Goal: Information Seeking & Learning: Learn about a topic

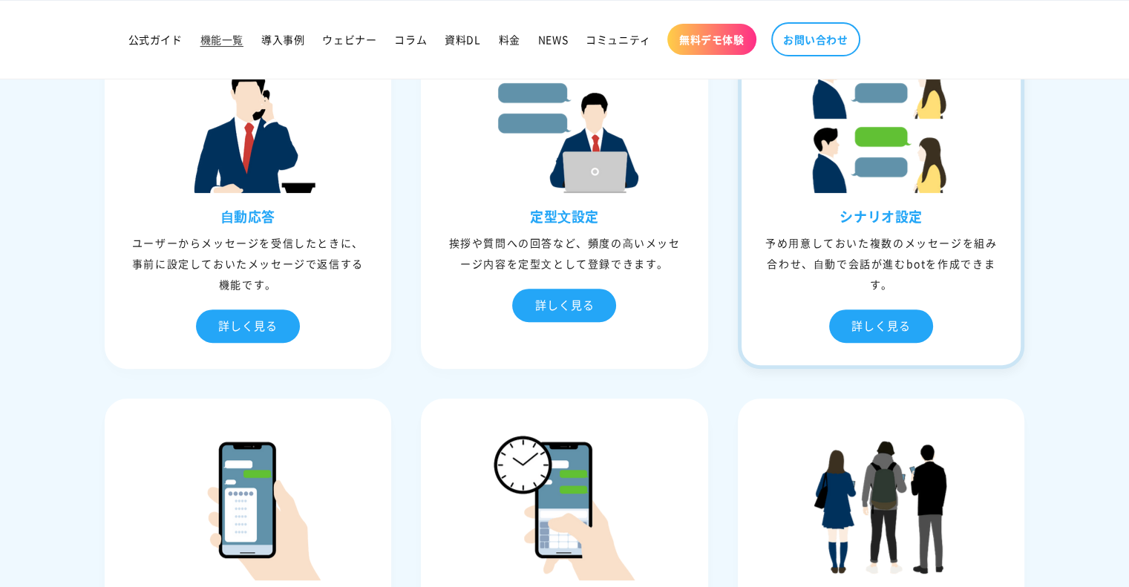
scroll to position [471, 0]
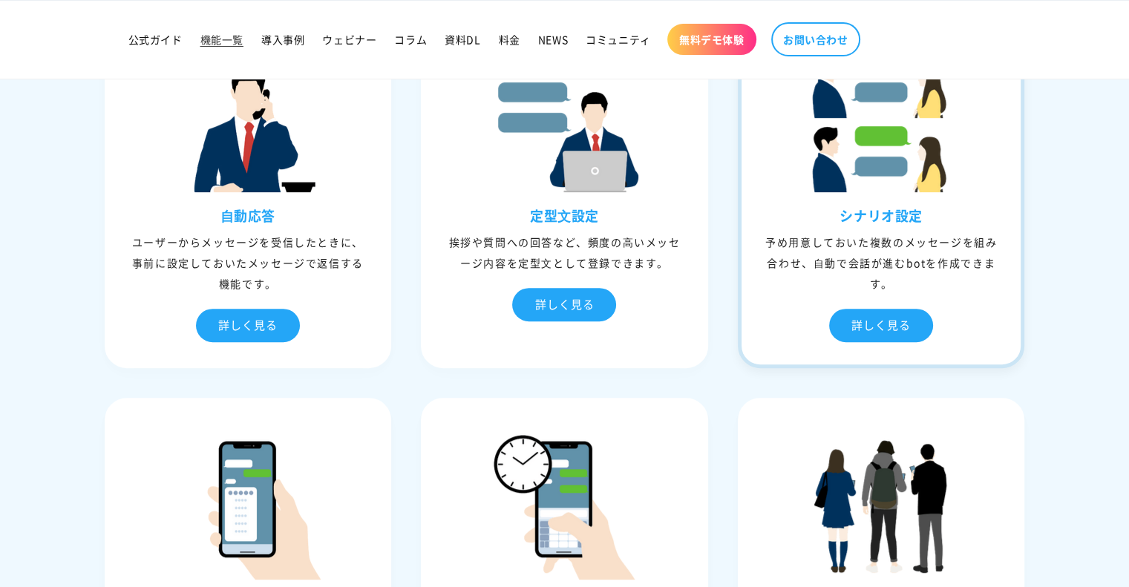
drag, startPoint x: 1003, startPoint y: 234, endPoint x: 844, endPoint y: 217, distance: 160.5
click at [844, 217] on div "シナリオ設定 予め⽤意しておいた複数のメッセージを組み合わせ、⾃動で会話が進むbotを作成できます。 詳しく見る" at bounding box center [881, 285] width 280 height 157
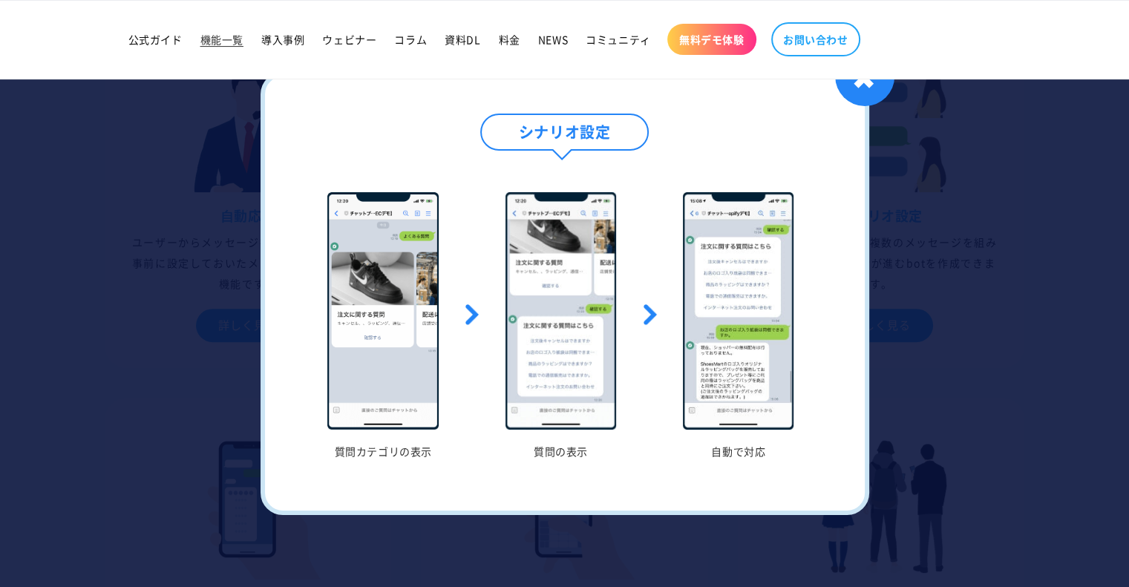
click at [1081, 220] on div at bounding box center [564, 293] width 1129 height 587
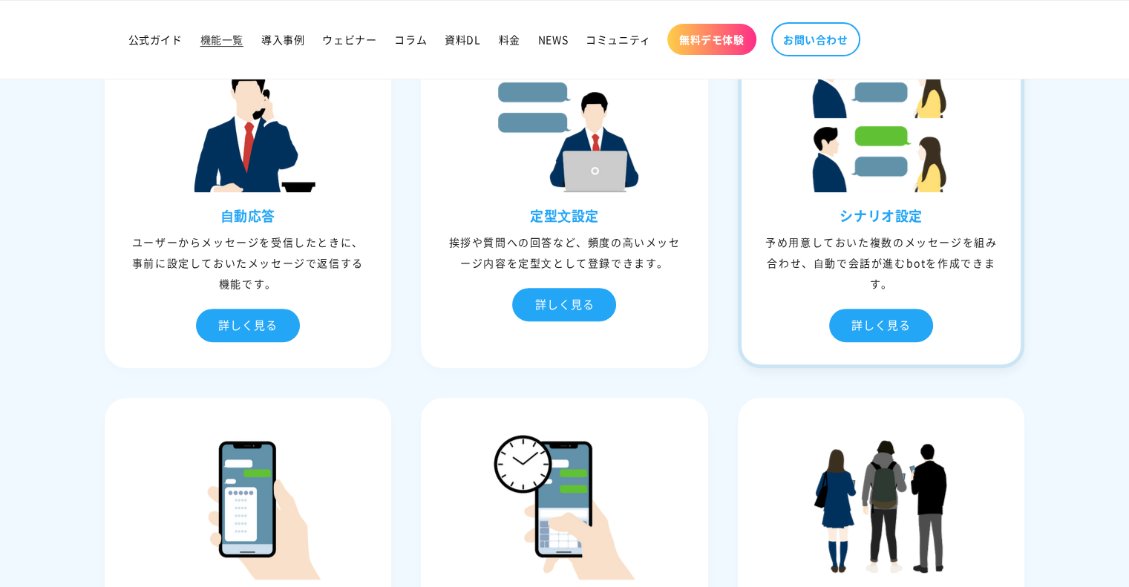
drag, startPoint x: 945, startPoint y: 220, endPoint x: 843, endPoint y: 213, distance: 102.7
click at [843, 213] on div "シナリオ設定 予め⽤意しておいた複数のメッセージを組み合わせ、⾃動で会話が進むbotを作成できます。 詳しく見る" at bounding box center [881, 285] width 280 height 157
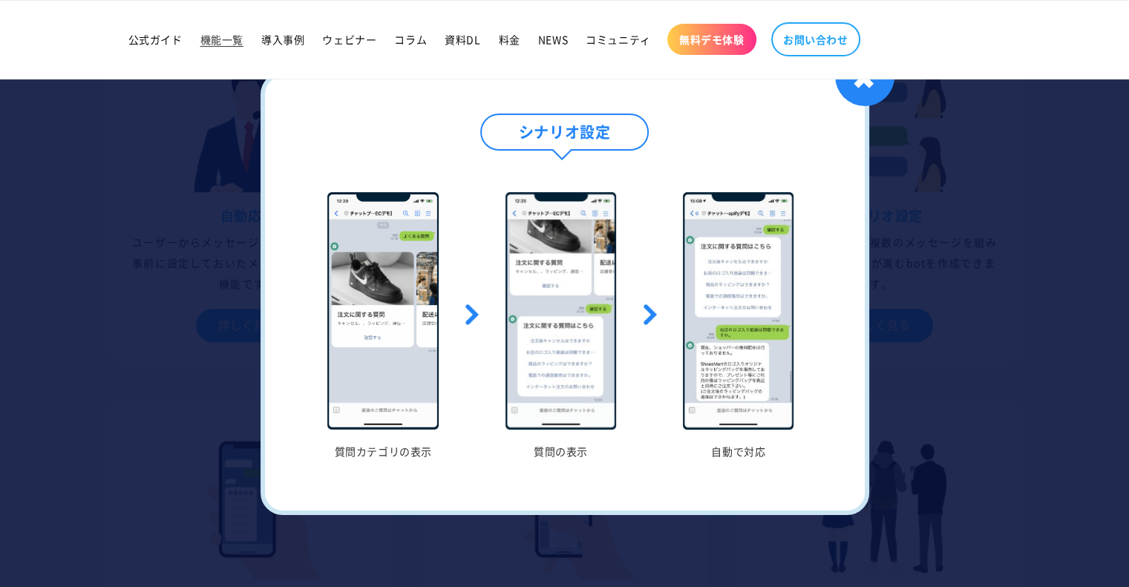
click at [1054, 213] on div at bounding box center [564, 293] width 1129 height 587
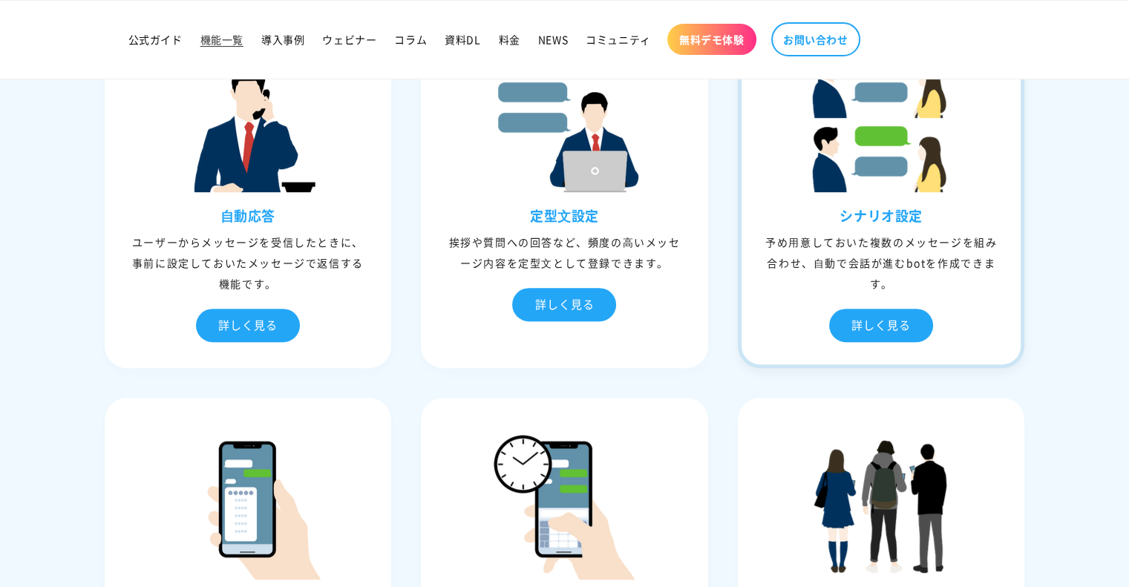
copy h3 "シナリオ設定"
drag, startPoint x: 962, startPoint y: 207, endPoint x: 841, endPoint y: 210, distance: 121.0
click at [841, 210] on h3 "シナリオ設定" at bounding box center [881, 215] width 280 height 17
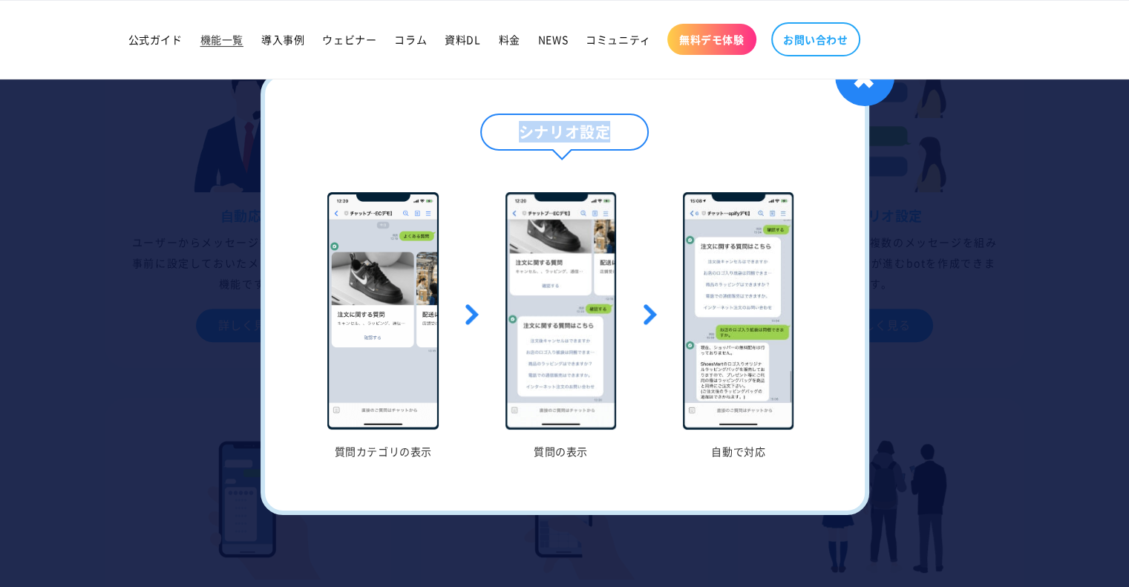
drag, startPoint x: 621, startPoint y: 143, endPoint x: 515, endPoint y: 139, distance: 106.2
click at [515, 139] on h4 "シナリオ設定" at bounding box center [564, 132] width 169 height 37
copy h4 "シナリオ設定"
click at [914, 284] on div at bounding box center [564, 293] width 1129 height 587
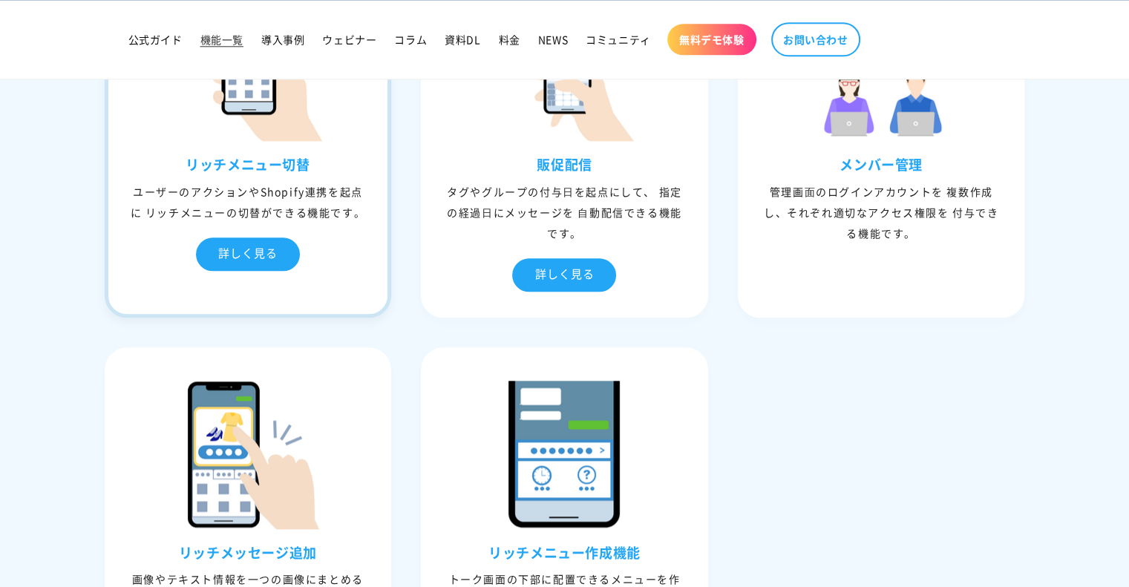
scroll to position [1631, 0]
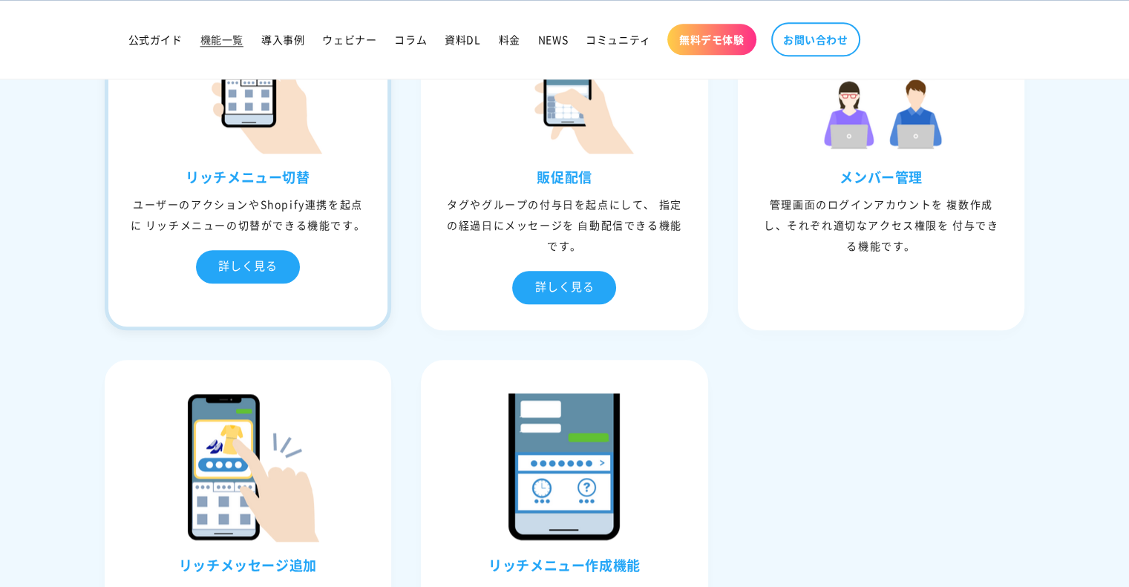
drag, startPoint x: 331, startPoint y: 174, endPoint x: 184, endPoint y: 174, distance: 146.9
click at [184, 174] on h3 "リッチメニュー切替" at bounding box center [248, 176] width 280 height 17
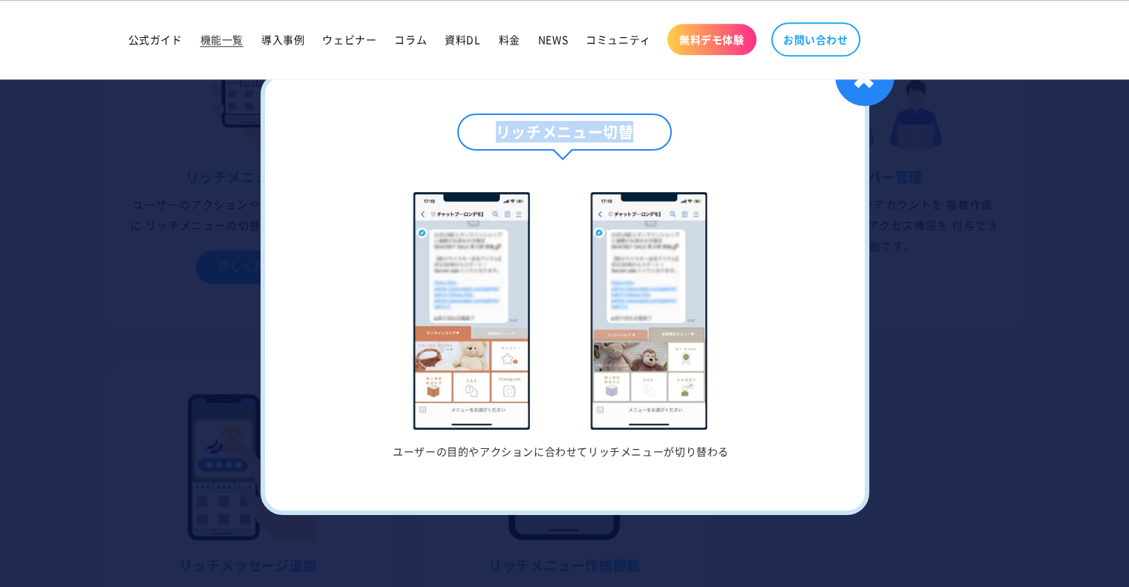
drag, startPoint x: 647, startPoint y: 130, endPoint x: 505, endPoint y: 134, distance: 142.5
click at [505, 134] on h4 "リッチメニュー切替" at bounding box center [564, 132] width 214 height 37
copy h4 "リッチメニュー切替"
click at [889, 86] on div "✖" at bounding box center [864, 76] width 59 height 59
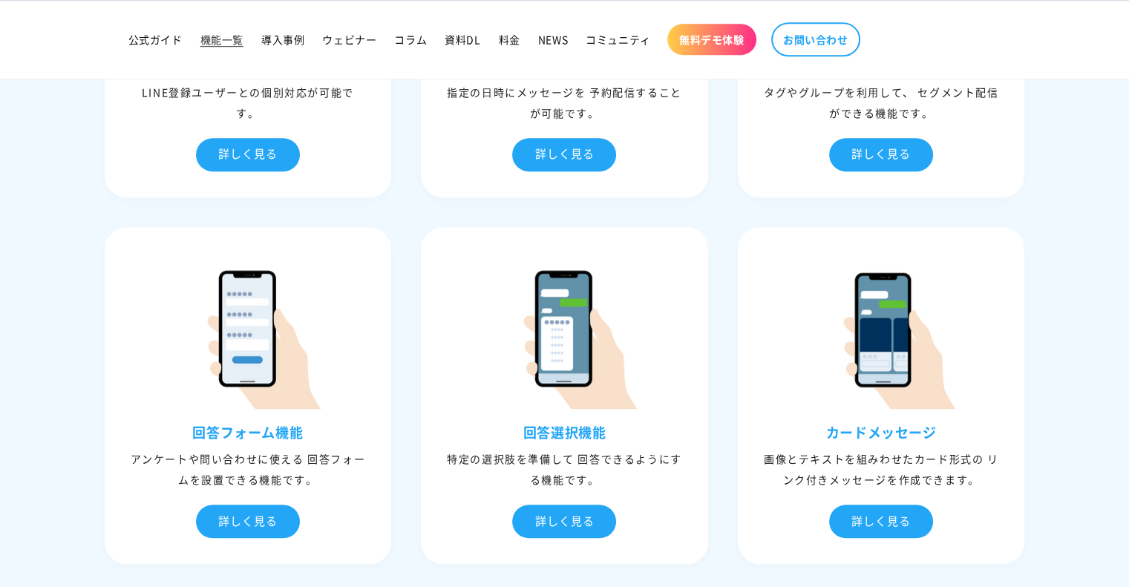
scroll to position [999, 0]
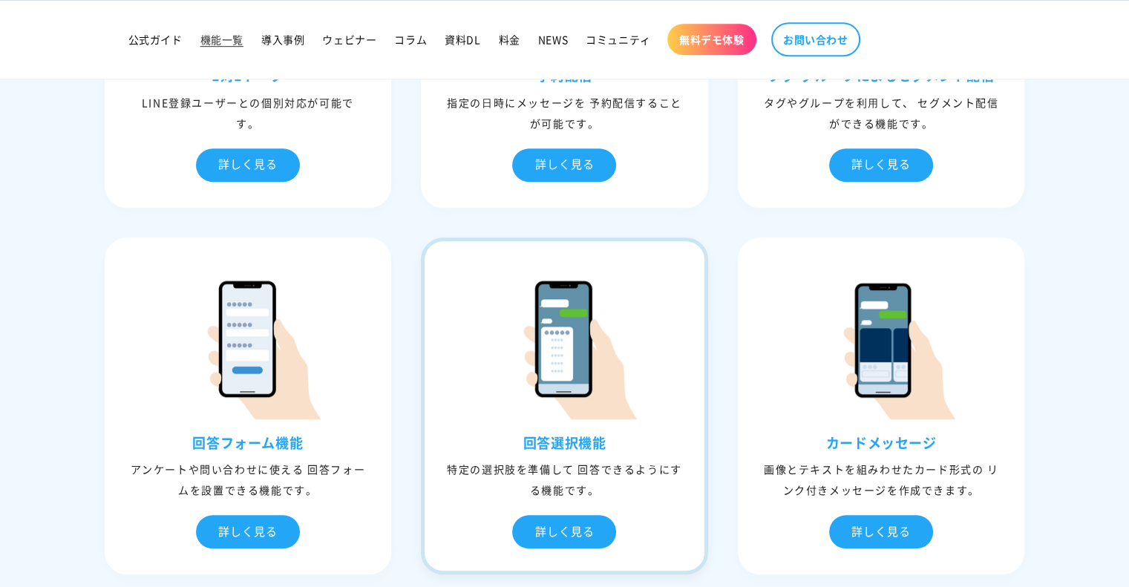
drag, startPoint x: 623, startPoint y: 441, endPoint x: 504, endPoint y: 442, distance: 119.5
click at [504, 442] on h3 "回答選択機能" at bounding box center [564, 442] width 280 height 17
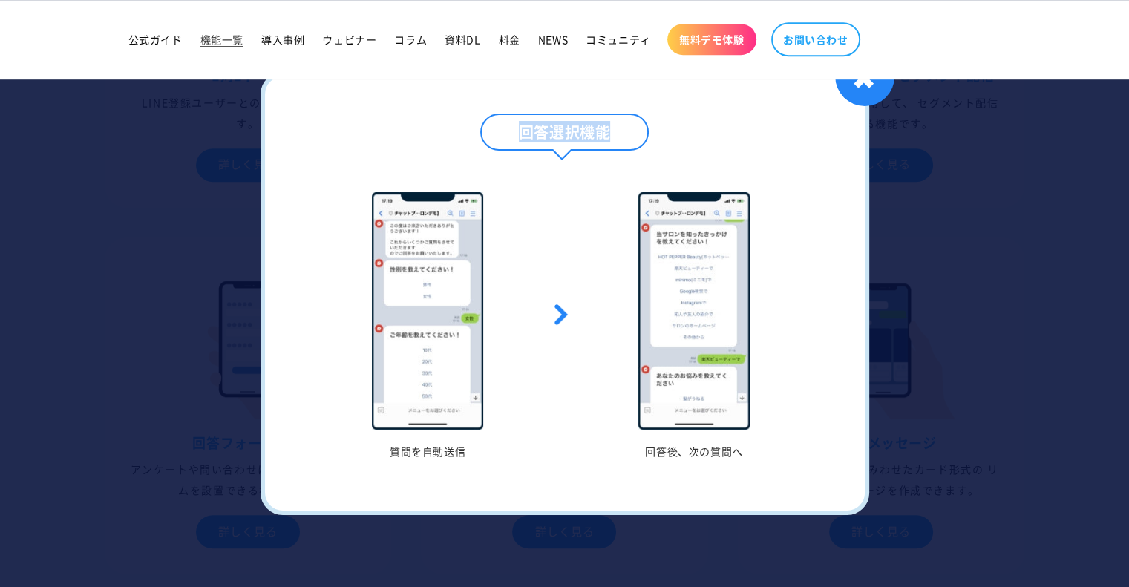
drag, startPoint x: 591, startPoint y: 139, endPoint x: 525, endPoint y: 139, distance: 66.0
click at [525, 139] on h4 "回答選択機能" at bounding box center [564, 132] width 169 height 37
copy h4 "回答選択機能"
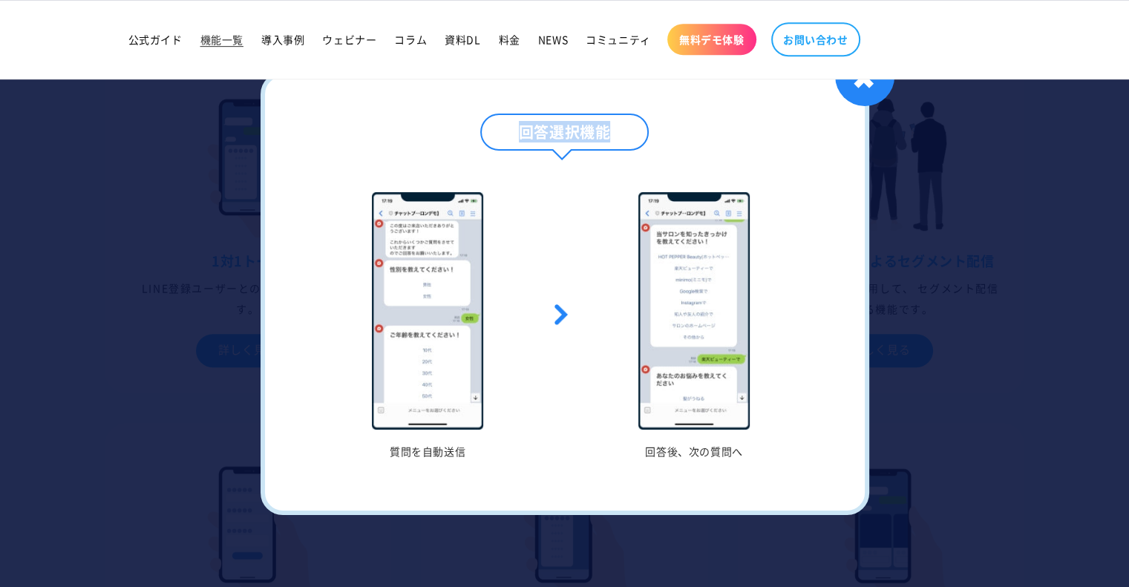
scroll to position [812, 0]
click at [1053, 391] on div at bounding box center [564, 293] width 1129 height 587
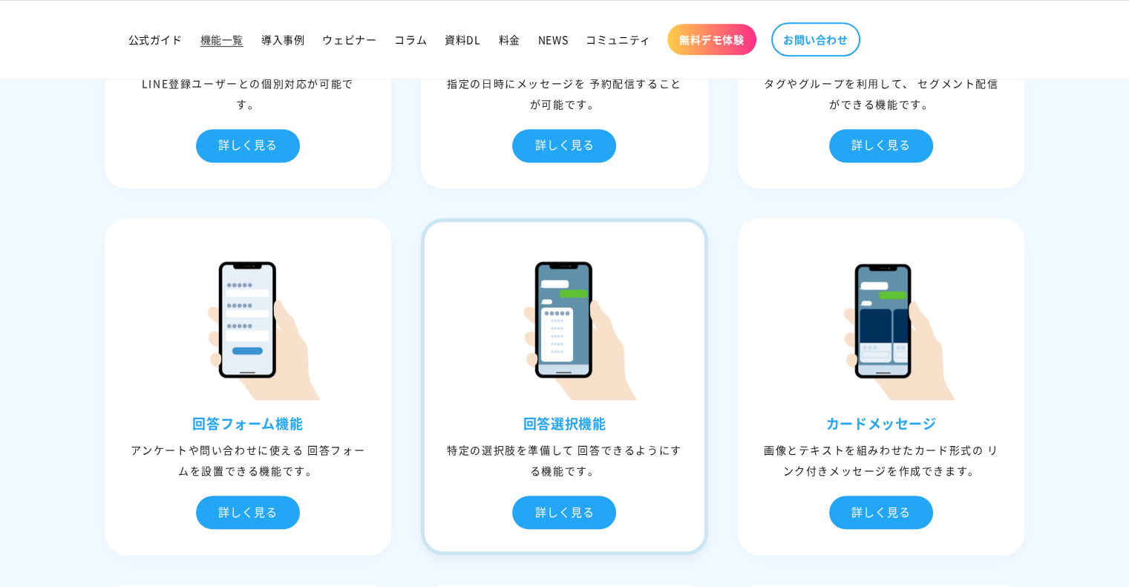
scroll to position [1019, 0]
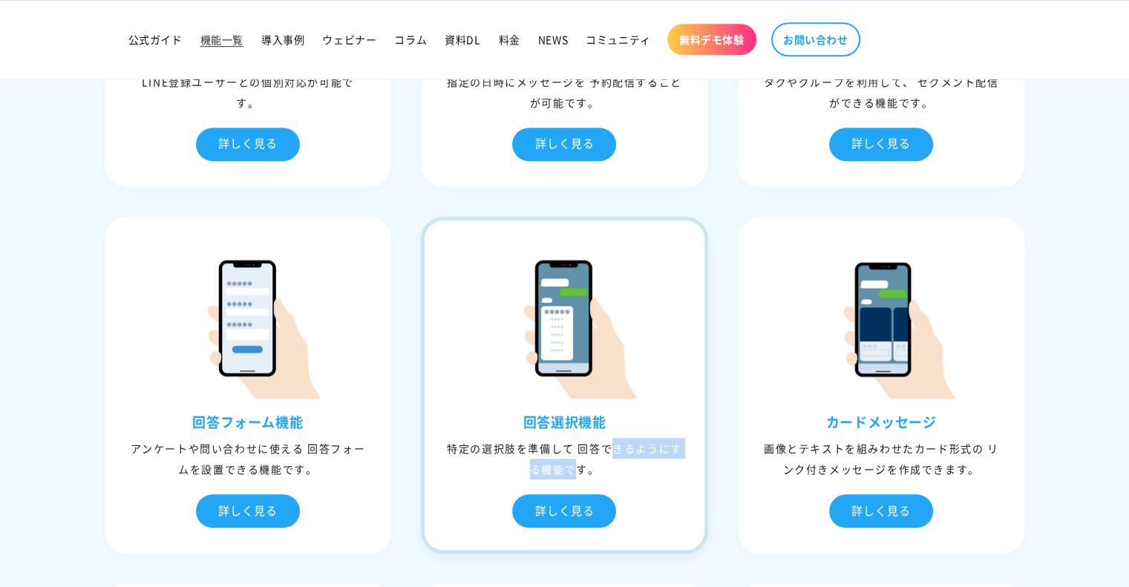
drag, startPoint x: 447, startPoint y: 447, endPoint x: 562, endPoint y: 455, distance: 116.0
click at [562, 455] on div "特定の選択肢を準備して 回答できるようにする機能です。" at bounding box center [564, 459] width 280 height 42
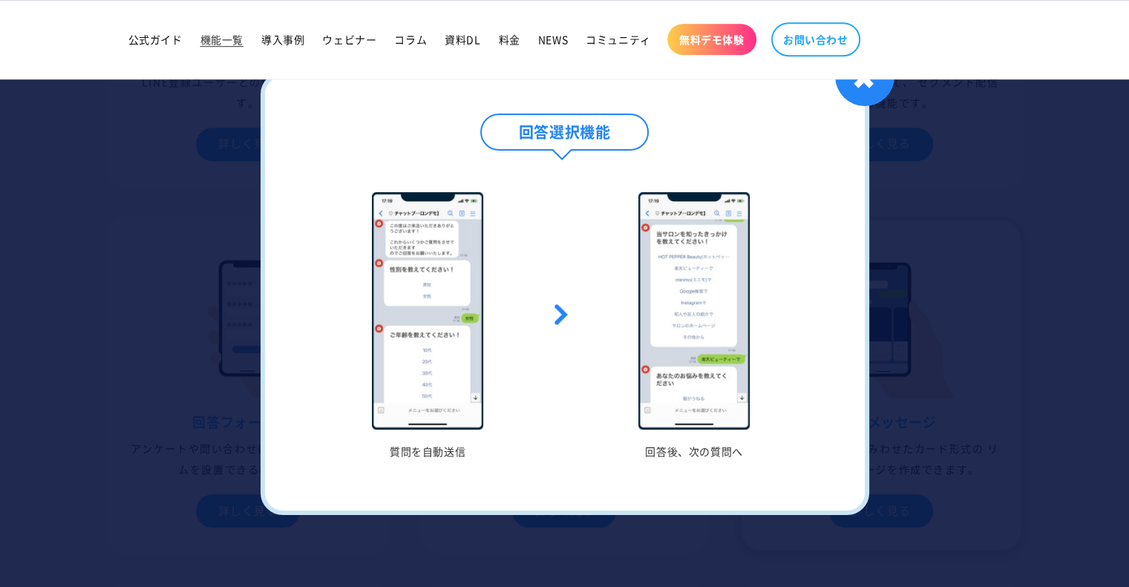
click at [978, 372] on div at bounding box center [564, 293] width 1129 height 587
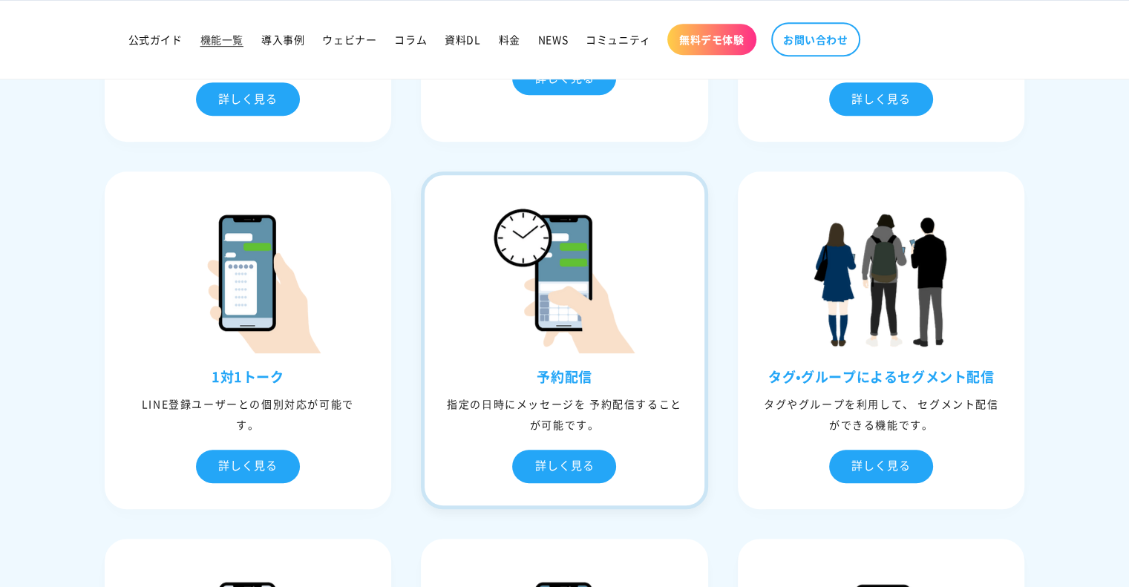
scroll to position [699, 0]
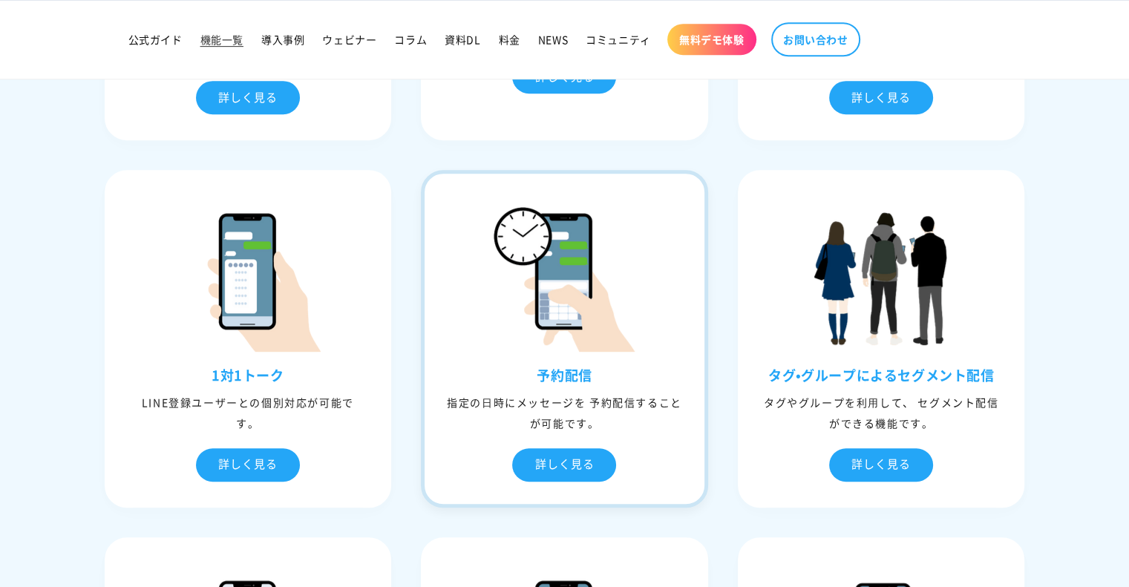
drag, startPoint x: 556, startPoint y: 376, endPoint x: 528, endPoint y: 376, distance: 28.2
click at [528, 376] on h3 "予約配信" at bounding box center [564, 375] width 280 height 17
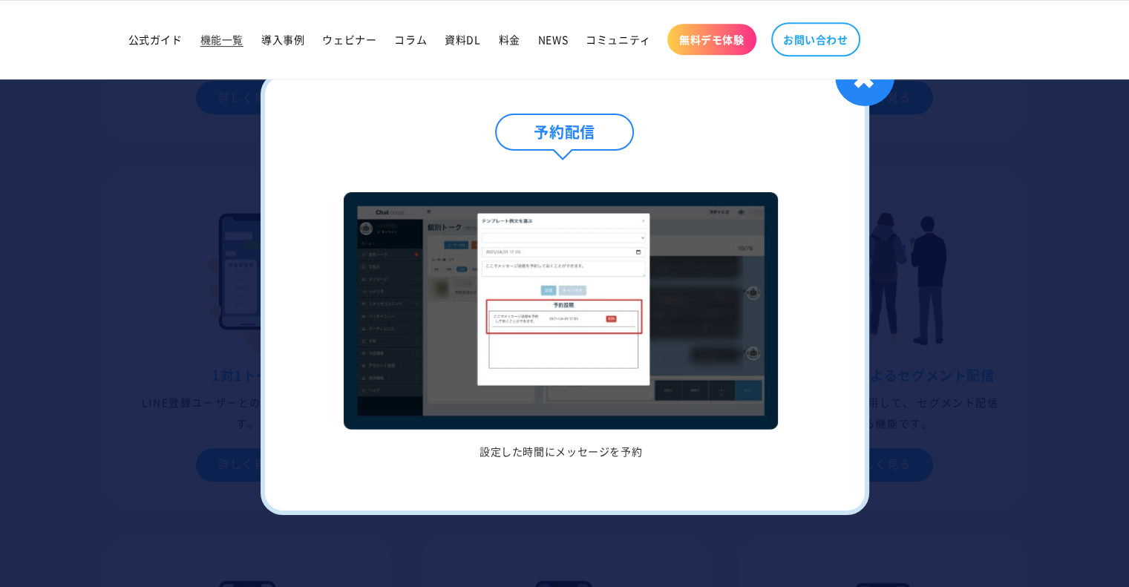
copy h3 "予約配信"
click at [997, 290] on div at bounding box center [564, 293] width 1129 height 587
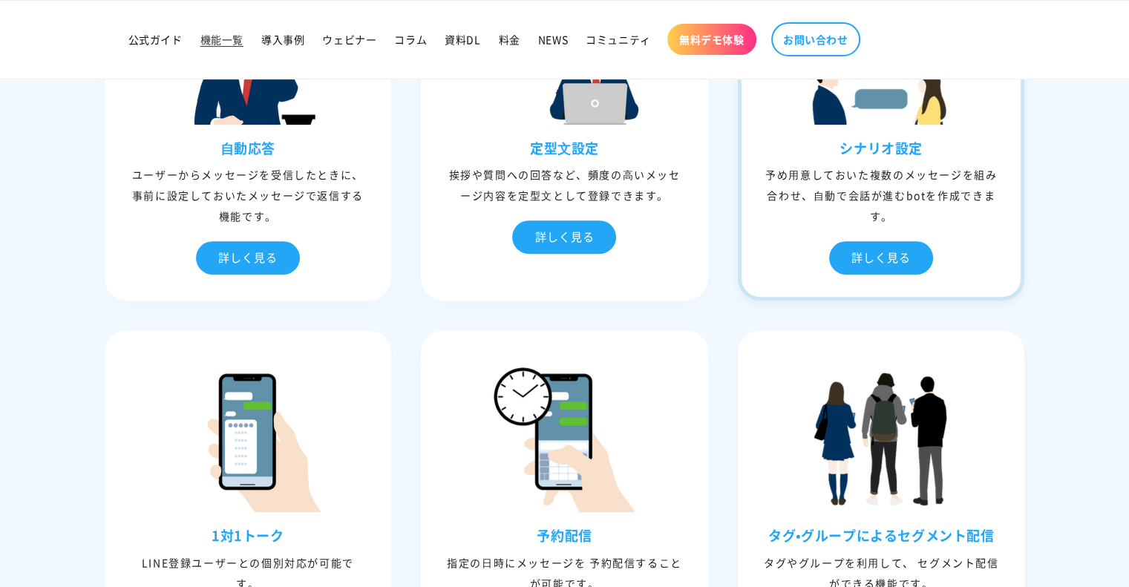
scroll to position [543, 0]
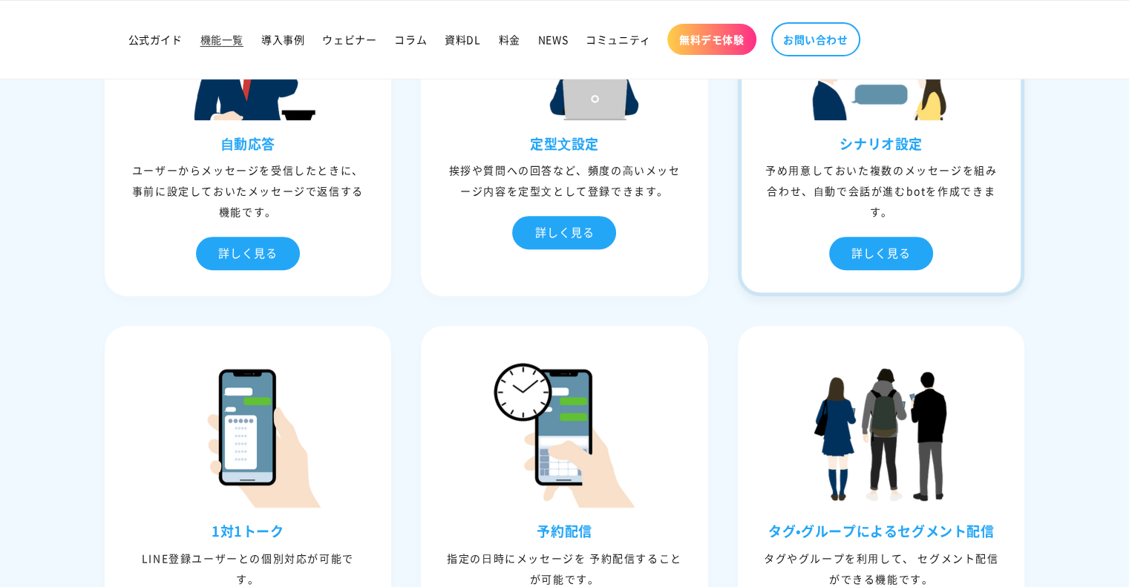
drag, startPoint x: 929, startPoint y: 145, endPoint x: 841, endPoint y: 147, distance: 88.3
click at [841, 147] on h3 "シナリオ設定" at bounding box center [881, 143] width 280 height 17
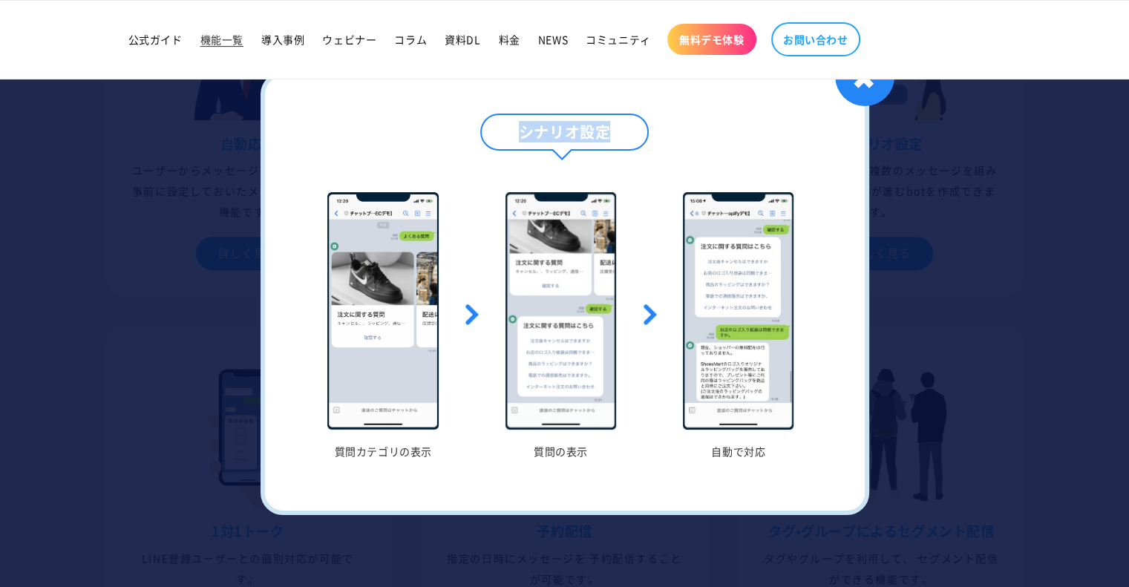
drag, startPoint x: 630, startPoint y: 142, endPoint x: 514, endPoint y: 138, distance: 115.8
click at [514, 138] on h4 "シナリオ設定" at bounding box center [564, 132] width 169 height 37
copy h4 "シナリオ設定"
click at [1067, 320] on div at bounding box center [564, 293] width 1129 height 587
